Goal: Entertainment & Leisure: Consume media (video, audio)

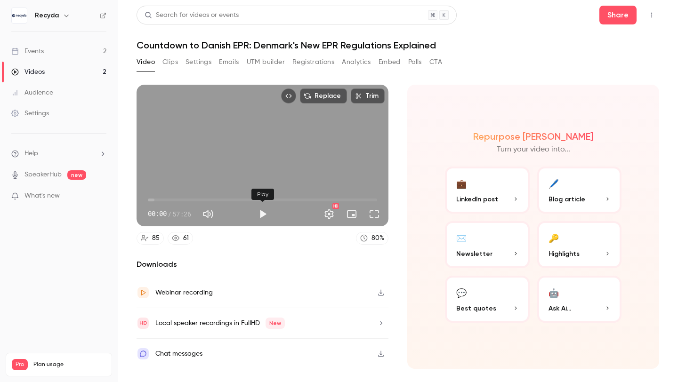
click at [258, 215] on button "Play" at bounding box center [262, 214] width 19 height 19
click at [375, 216] on button "Full screen" at bounding box center [374, 214] width 19 height 19
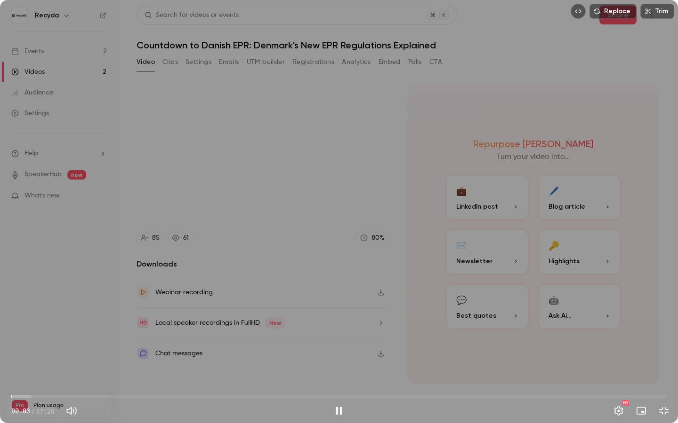
click at [221, 382] on span "00:03" at bounding box center [338, 397] width 655 height 15
click at [357, 382] on span "18:33" at bounding box center [338, 397] width 655 height 15
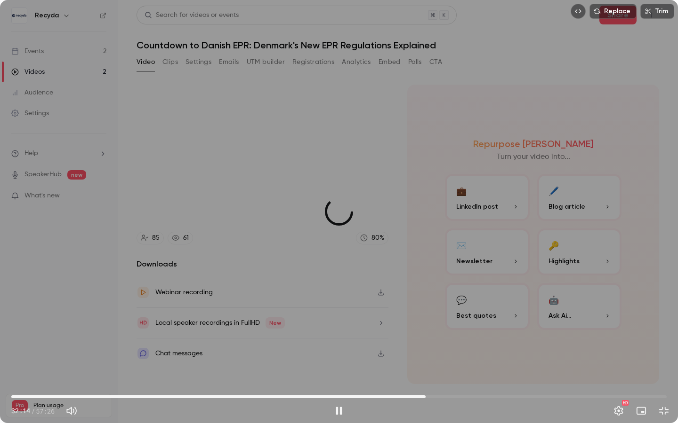
click at [425, 382] on span "36:18" at bounding box center [338, 397] width 655 height 15
click at [453, 382] on span "36:19" at bounding box center [338, 397] width 655 height 15
click at [499, 382] on span "42:47" at bounding box center [338, 397] width 655 height 15
click at [484, 382] on span "42:48" at bounding box center [338, 397] width 655 height 15
click at [479, 382] on span "41:28" at bounding box center [338, 397] width 655 height 15
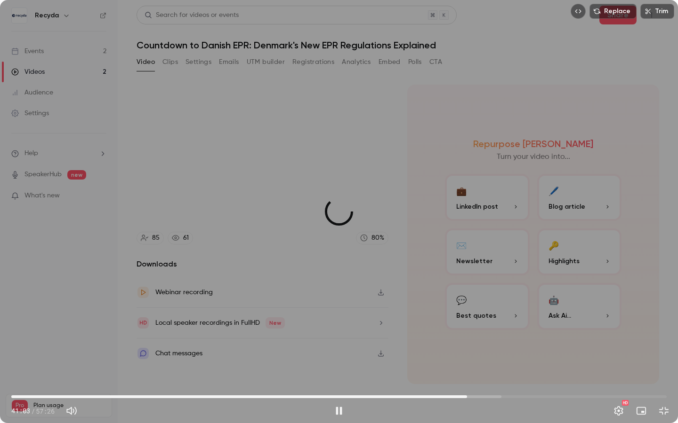
click at [467, 382] on span "39:56" at bounding box center [338, 397] width 655 height 15
click at [515, 328] on div "Replace Trim 41:36 41:36 / 57:26 HD" at bounding box center [339, 211] width 678 height 423
click at [495, 259] on div "Replace Trim 41:36 41:36 / 57:26 HD" at bounding box center [339, 211] width 678 height 423
click at [617, 382] on button "Settings" at bounding box center [618, 411] width 19 height 19
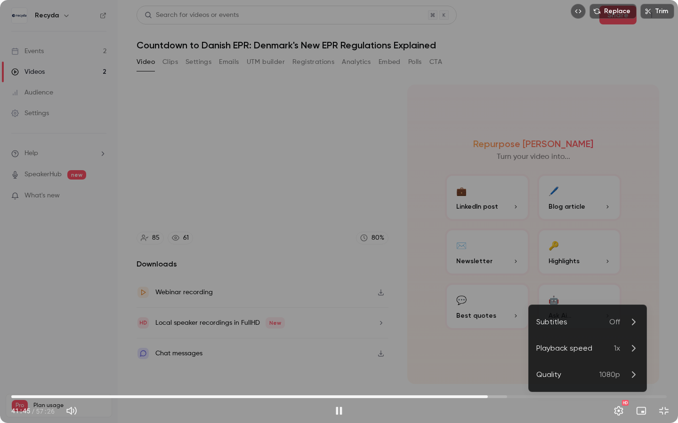
click at [617, 344] on span "1x" at bounding box center [617, 348] width 6 height 11
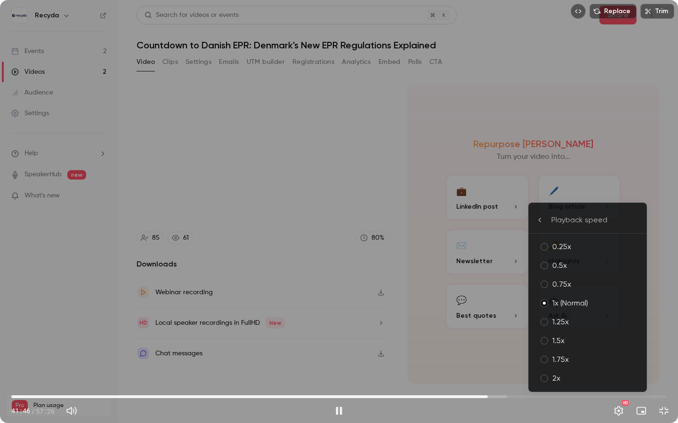
click at [580, 341] on div "1.5x" at bounding box center [595, 341] width 87 height 11
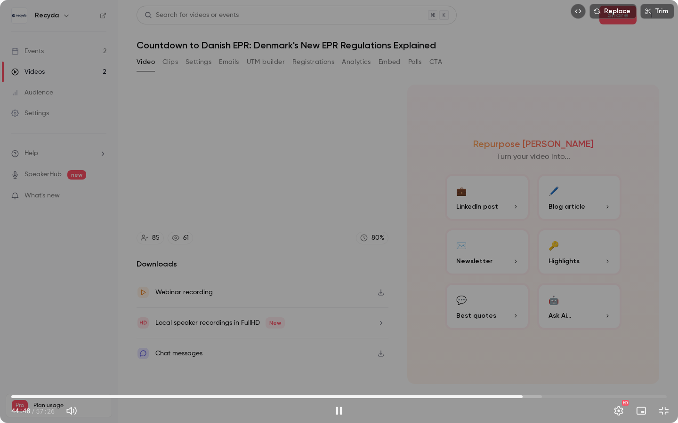
click at [611, 382] on button "Settings" at bounding box center [618, 411] width 19 height 19
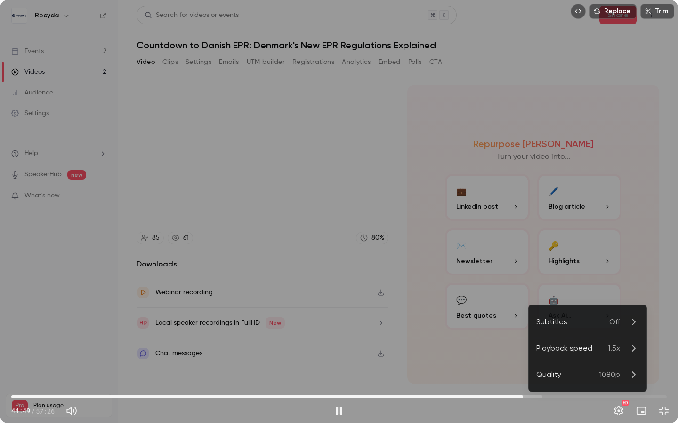
click at [626, 357] on li "Playback speed 1.5x" at bounding box center [587, 349] width 118 height 26
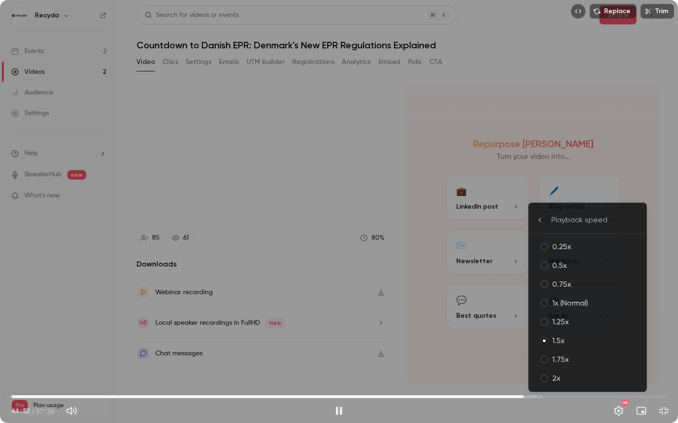
click at [592, 320] on div "1.25x" at bounding box center [595, 322] width 87 height 11
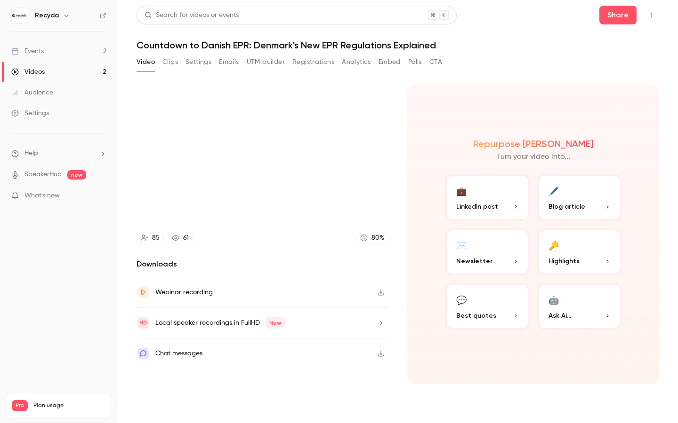
type input "******"
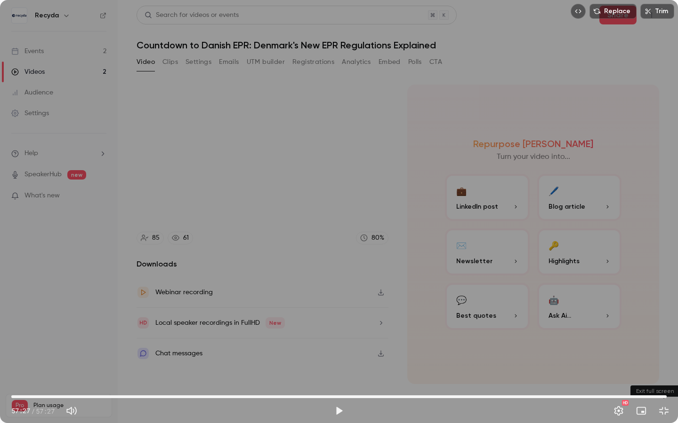
click at [665, 382] on button "Exit full screen" at bounding box center [663, 411] width 19 height 19
